Goal: Entertainment & Leisure: Consume media (video, audio)

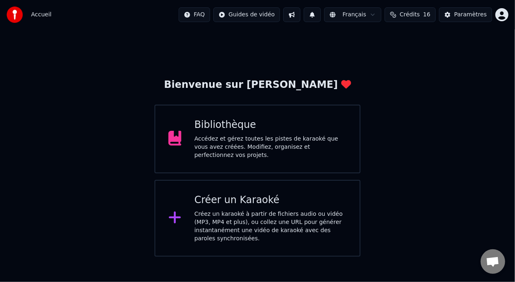
click at [281, 139] on div "Accédez et gérez toutes les pistes de karaoké que vous avez créées. Modifiez, o…" at bounding box center [271, 147] width 153 height 25
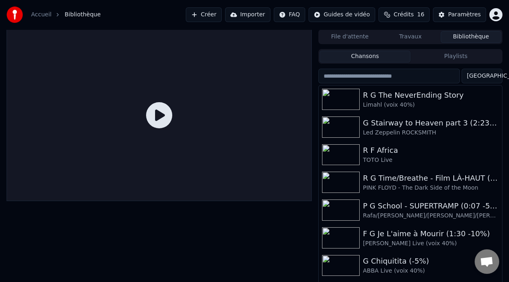
click at [462, 55] on button "Playlists" at bounding box center [455, 57] width 91 height 12
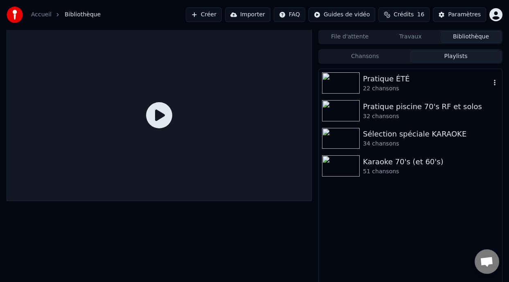
click at [390, 81] on div "Pratique ÉTÉ" at bounding box center [427, 78] width 128 height 11
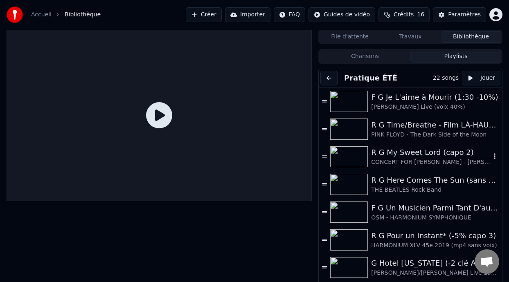
click at [406, 160] on div "CONCERT FOR [PERSON_NAME] - [PERSON_NAME] son P [PERSON_NAME] R Star [PERSON_NA…" at bounding box center [430, 162] width 119 height 8
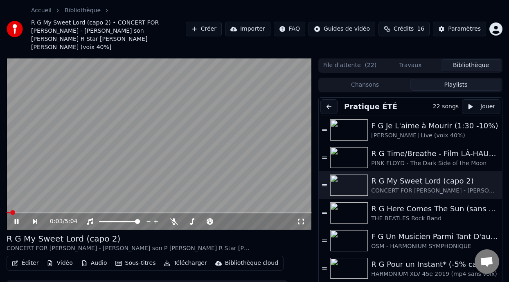
click at [301, 218] on icon at bounding box center [301, 221] width 8 height 7
click at [417, 40] on div "Accueil Bibliothèque R G My Sweet Lord (capo 2) • CONCERT FOR [PERSON_NAME] - […" at bounding box center [254, 29] width 509 height 58
click at [301, 218] on icon at bounding box center [301, 221] width 8 height 7
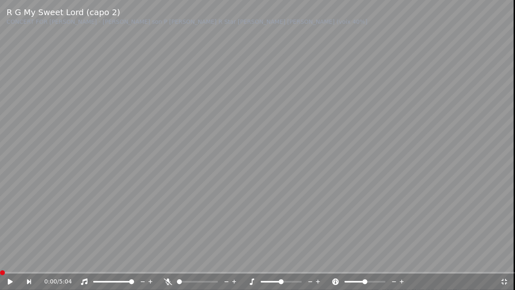
click at [166, 282] on icon at bounding box center [168, 282] width 8 height 7
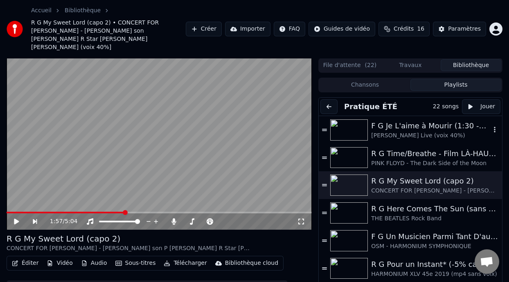
click at [429, 122] on div "F G Je L'aime à Mourir (1:30 -10%)" at bounding box center [430, 125] width 119 height 11
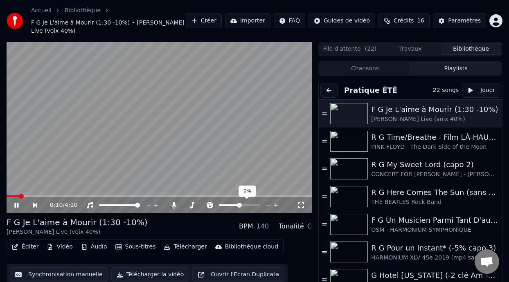
click at [236, 205] on span at bounding box center [229, 206] width 20 height 2
